Goal: Information Seeking & Learning: Learn about a topic

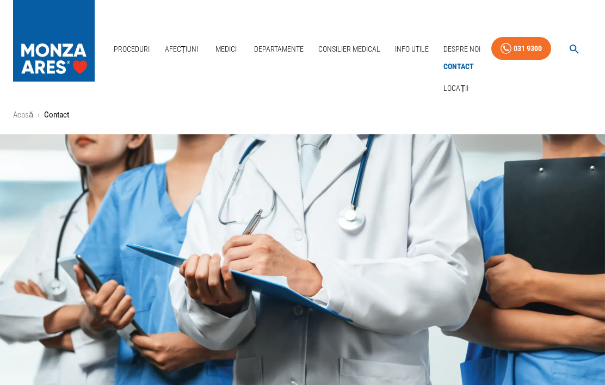
click at [277, 46] on link "Departamente" at bounding box center [279, 49] width 58 height 22
click at [277, 48] on link "Departamente" at bounding box center [279, 49] width 58 height 22
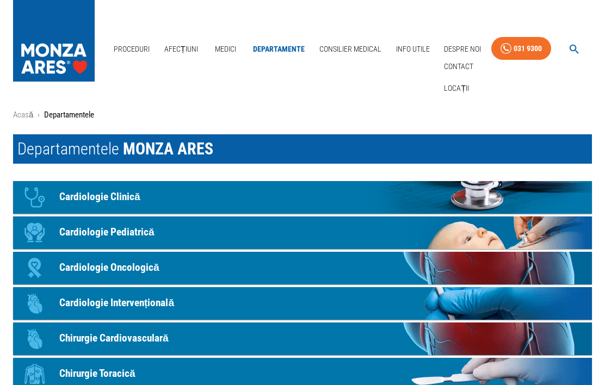
scroll to position [32, 0]
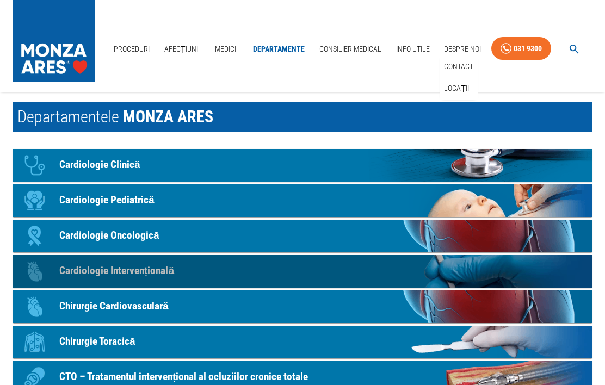
click at [134, 272] on p "Cardiologie Intervențională" at bounding box center [116, 271] width 115 height 16
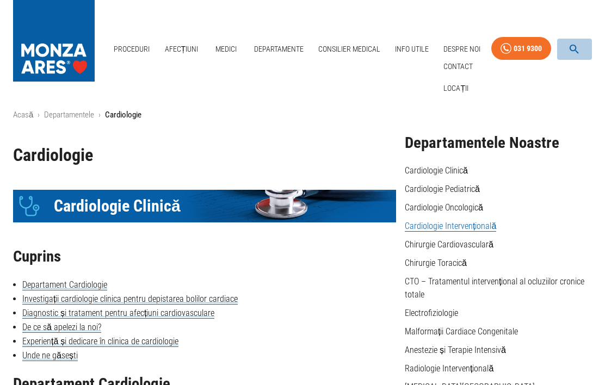
click at [571, 47] on icon "button" at bounding box center [574, 49] width 13 height 13
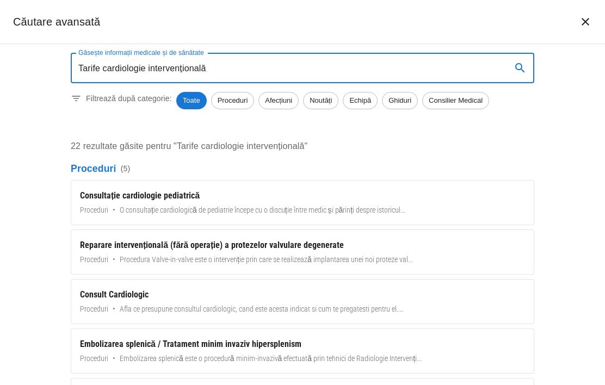
type input "Tarife cardiologie intervențională"
click at [512, 65] on button "search" at bounding box center [520, 68] width 26 height 26
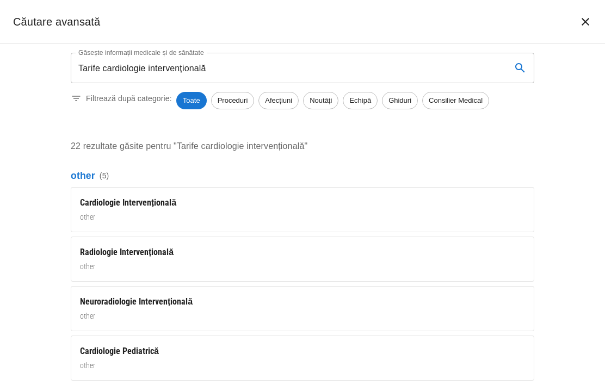
scroll to position [1008, 0]
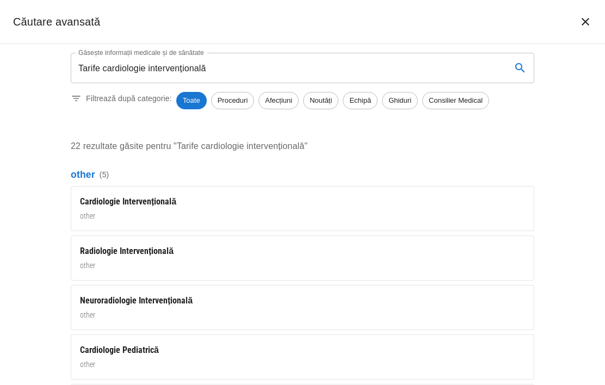
click at [146, 197] on div "Cardiologie Intervențională" at bounding box center [302, 201] width 445 height 13
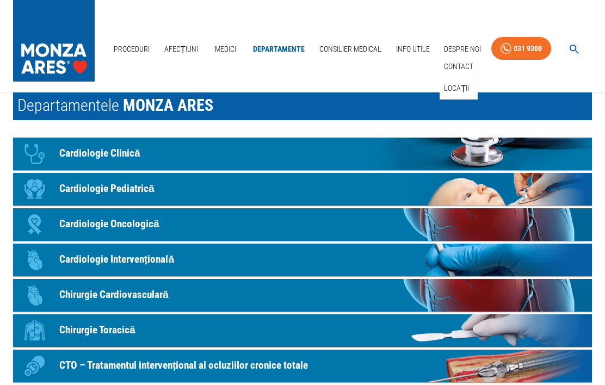
scroll to position [44, 0]
click at [168, 264] on p "Cardiologie Intervențională" at bounding box center [116, 260] width 115 height 16
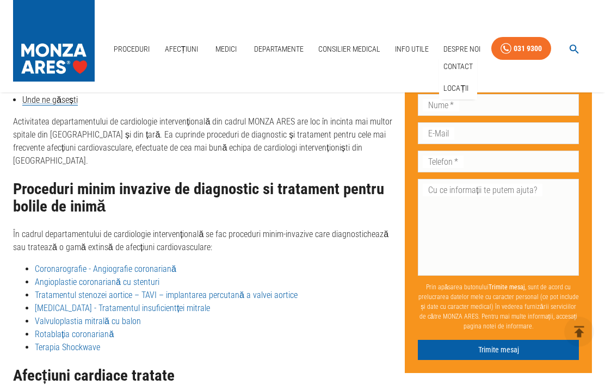
scroll to position [1623, 0]
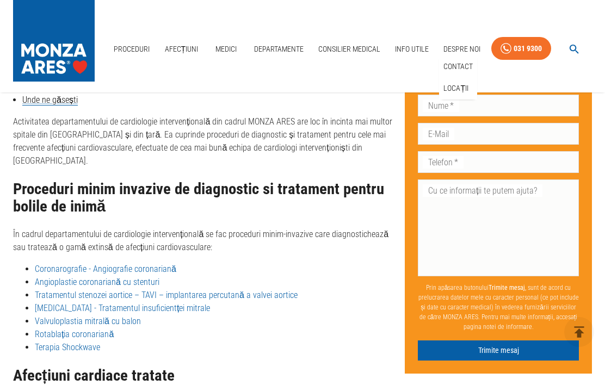
click at [121, 277] on link "Angioplastie coronariană cu stenturi" at bounding box center [97, 282] width 125 height 10
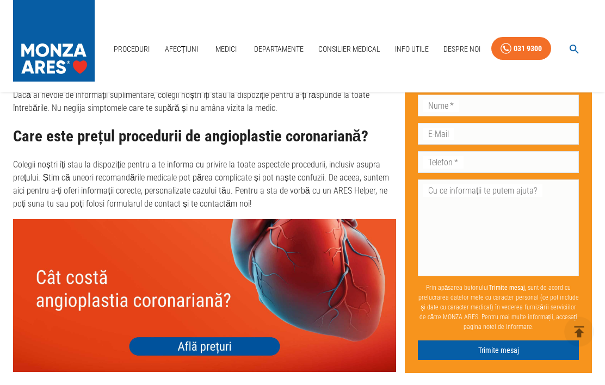
scroll to position [3940, 0]
click at [209, 345] on img at bounding box center [204, 295] width 383 height 153
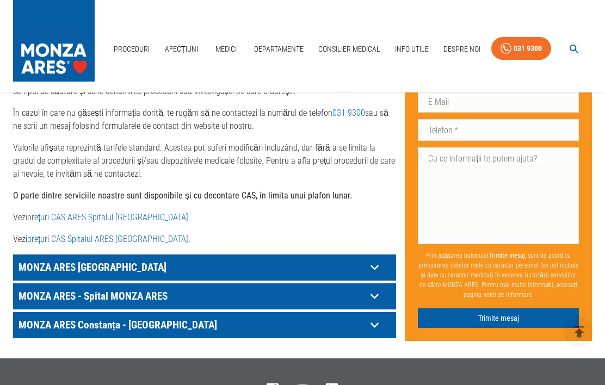
scroll to position [534, 0]
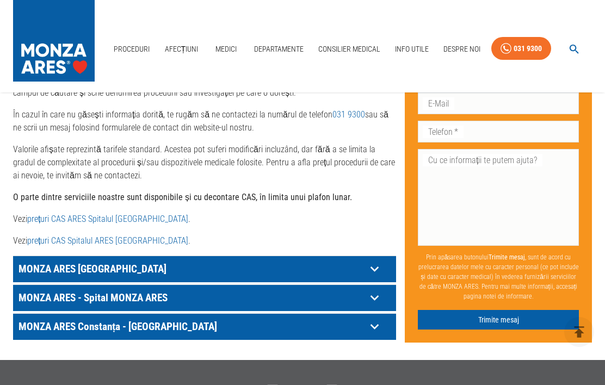
click at [373, 271] on icon at bounding box center [374, 269] width 17 height 17
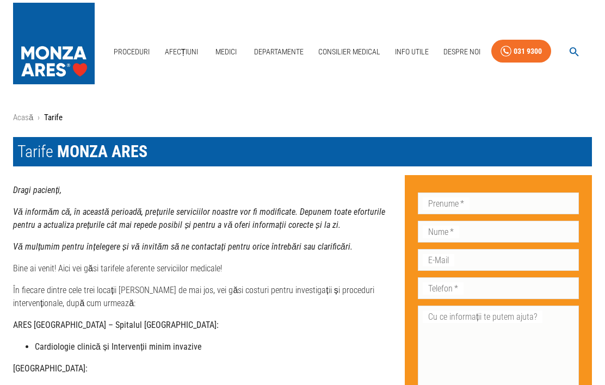
scroll to position [0, 0]
